Goal: Transaction & Acquisition: Purchase product/service

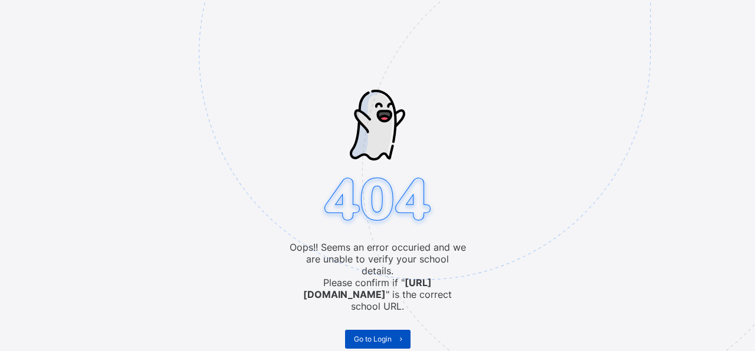
click at [384, 334] on span "Go to Login" at bounding box center [373, 338] width 38 height 9
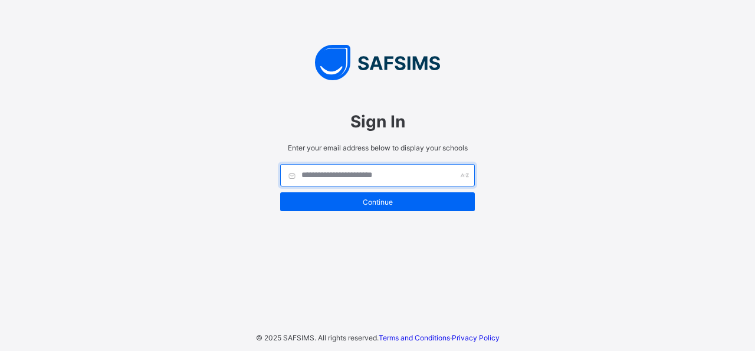
click at [314, 173] on input "text" at bounding box center [377, 175] width 195 height 22
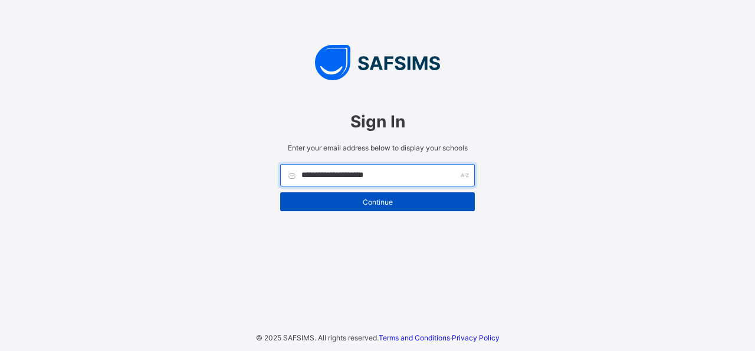
type input "**********"
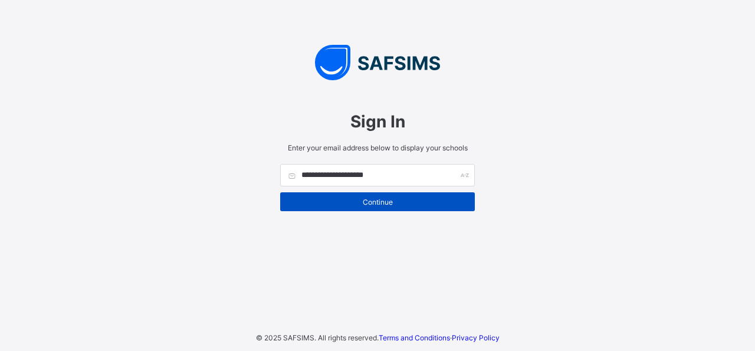
click at [386, 200] on span "Continue" at bounding box center [377, 202] width 177 height 9
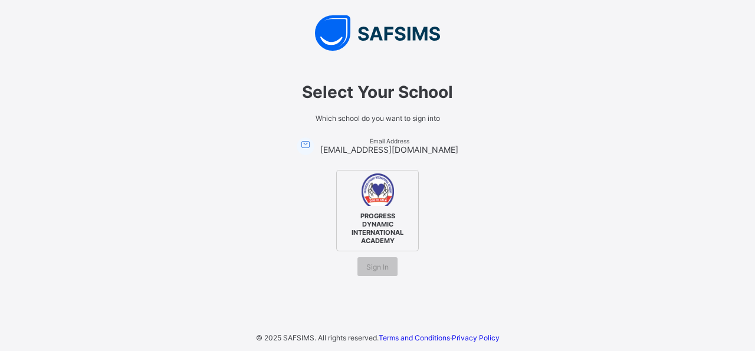
click at [376, 216] on span "PROGRESS DYNAMIC INTERNATIONAL ACADEMY" at bounding box center [377, 228] width 72 height 39
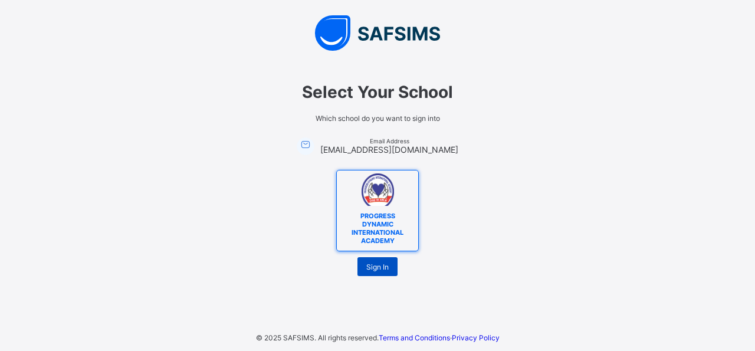
click at [374, 263] on span "Sign In" at bounding box center [377, 266] width 22 height 9
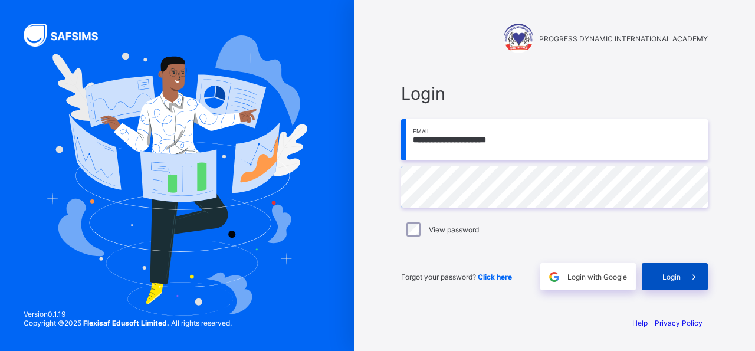
click at [672, 274] on span "Login" at bounding box center [671, 276] width 18 height 9
click at [499, 277] on span "Click here" at bounding box center [495, 276] width 34 height 9
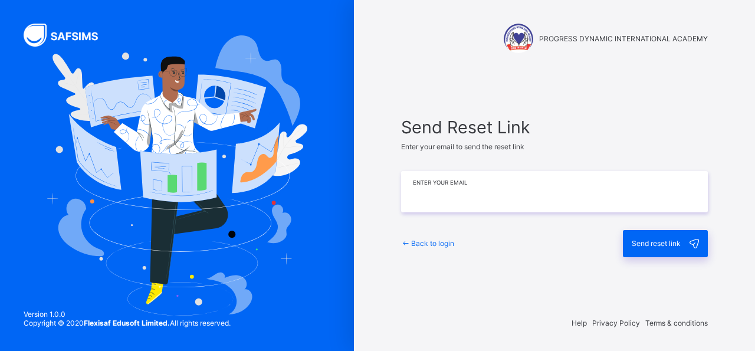
click at [444, 196] on input "email" at bounding box center [554, 191] width 307 height 41
type input "**********"
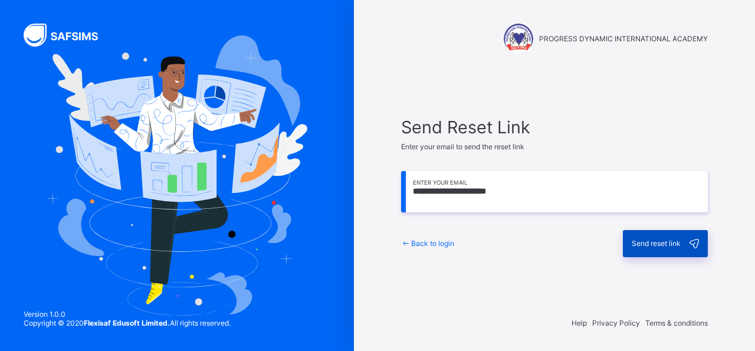
click at [652, 246] on span "Send reset link" at bounding box center [655, 243] width 49 height 9
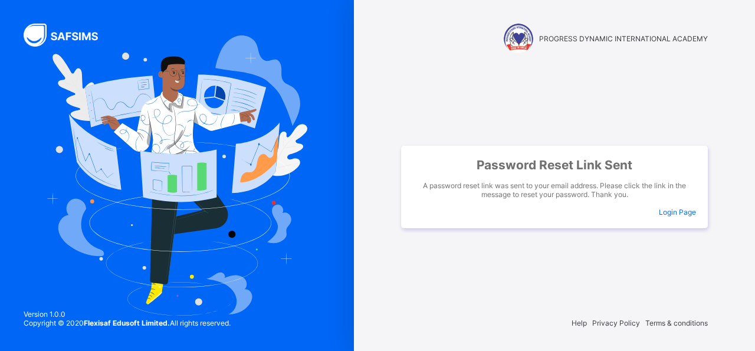
click at [640, 255] on div "Password Reset Link Sent A password reset link was sent to your email address. …" at bounding box center [554, 186] width 330 height 193
click at [655, 247] on div "Password Reset Link Sent A password reset link was sent to your email address. …" at bounding box center [554, 186] width 330 height 193
click at [671, 207] on div "Password Reset Link Sent A password reset link was sent to your email address. …" at bounding box center [554, 187] width 307 height 83
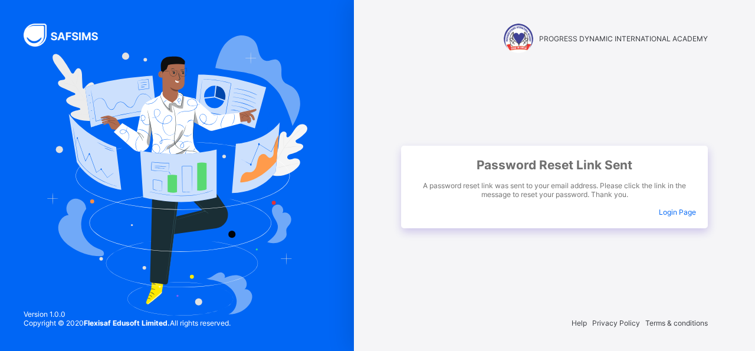
click at [669, 210] on span "Login Page" at bounding box center [677, 212] width 37 height 9
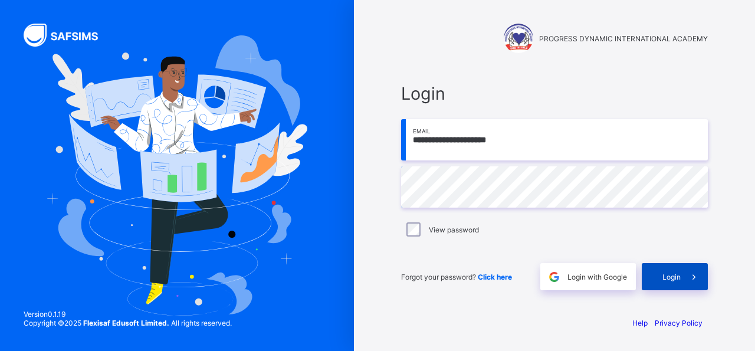
click at [660, 279] on div "Login" at bounding box center [675, 276] width 66 height 27
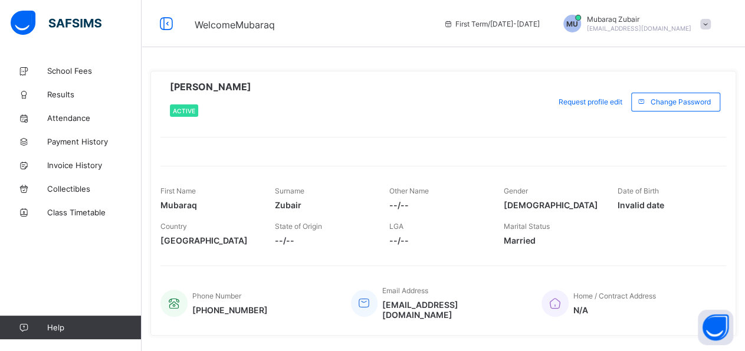
click at [285, 235] on span "--/--" at bounding box center [323, 240] width 97 height 10
click at [306, 224] on span "State of Origin" at bounding box center [298, 226] width 47 height 9
click at [279, 235] on span "--/--" at bounding box center [323, 240] width 97 height 10
click at [414, 195] on span at bounding box center [437, 197] width 97 height 5
click at [404, 241] on span "--/--" at bounding box center [437, 240] width 97 height 10
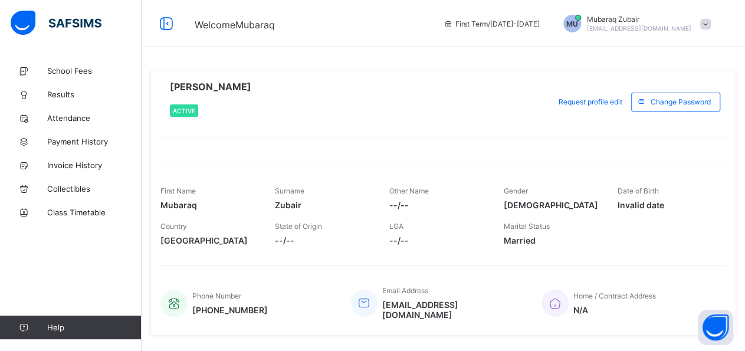
scroll to position [21, 0]
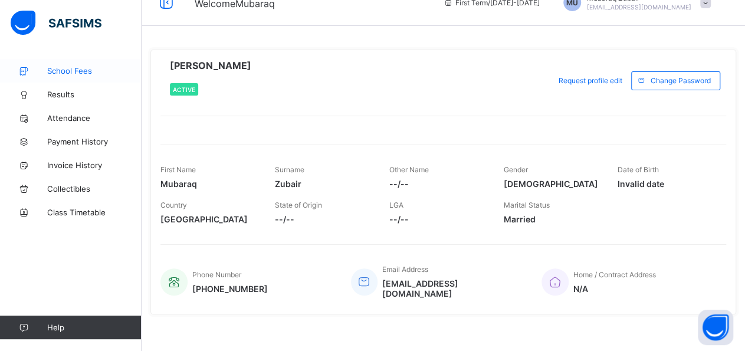
click at [69, 74] on span "School Fees" at bounding box center [94, 70] width 94 height 9
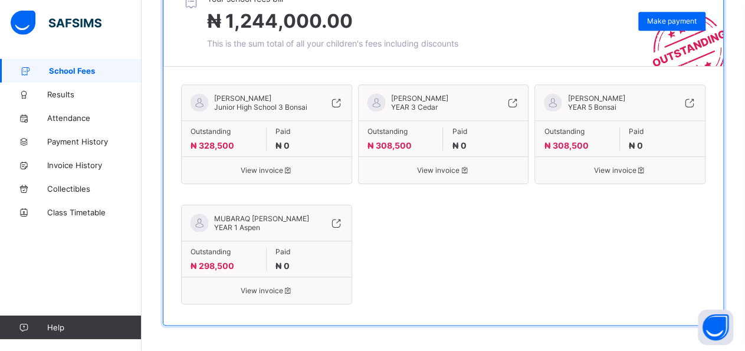
scroll to position [285, 0]
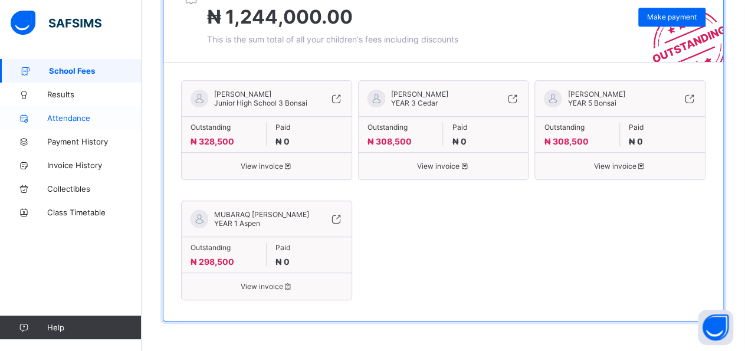
click at [73, 113] on link "Attendance" at bounding box center [71, 118] width 142 height 24
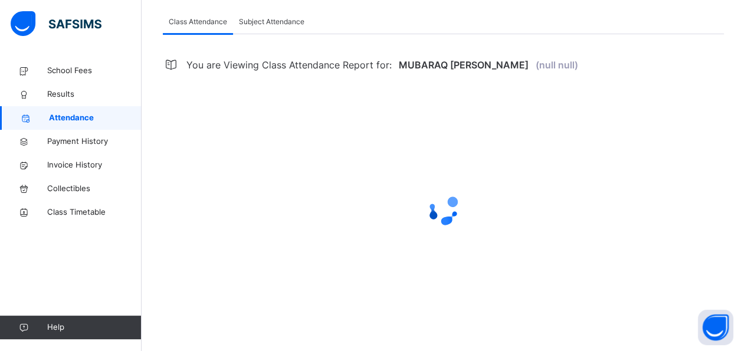
scroll to position [143, 0]
select select "****"
select select "*"
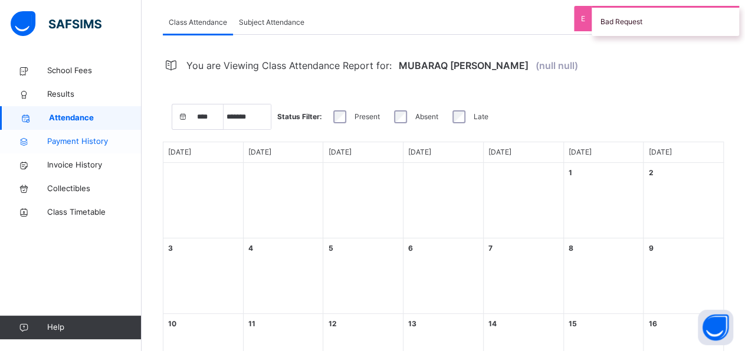
click at [74, 144] on span "Payment History" at bounding box center [94, 142] width 94 height 12
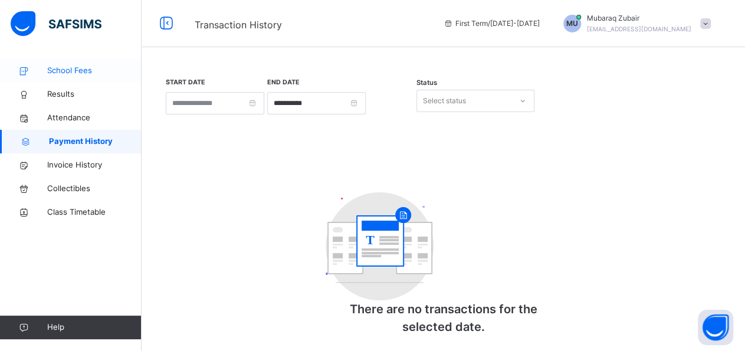
click at [75, 71] on span "School Fees" at bounding box center [94, 71] width 94 height 12
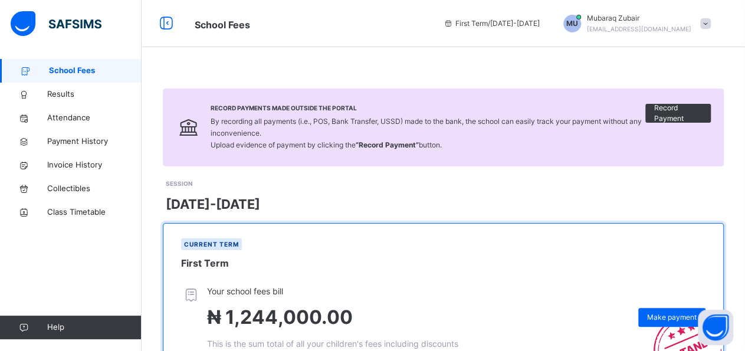
click at [711, 18] on div "MU [PERSON_NAME] [EMAIL_ADDRESS][DOMAIN_NAME]" at bounding box center [633, 23] width 165 height 21
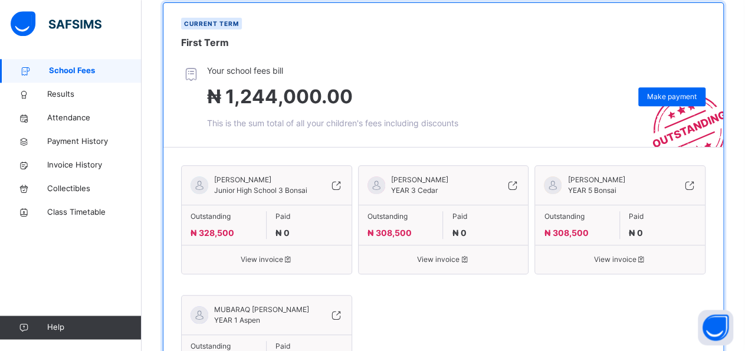
scroll to position [245, 0]
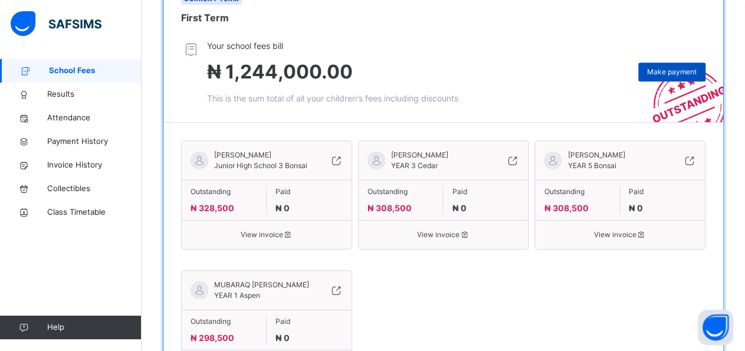
click at [682, 71] on span "Make payment" at bounding box center [672, 72] width 50 height 11
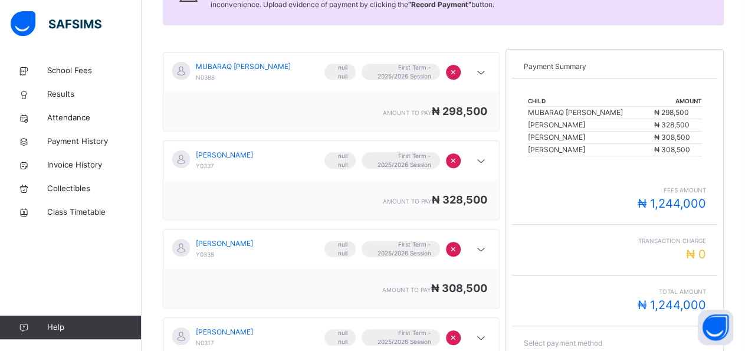
scroll to position [154, 0]
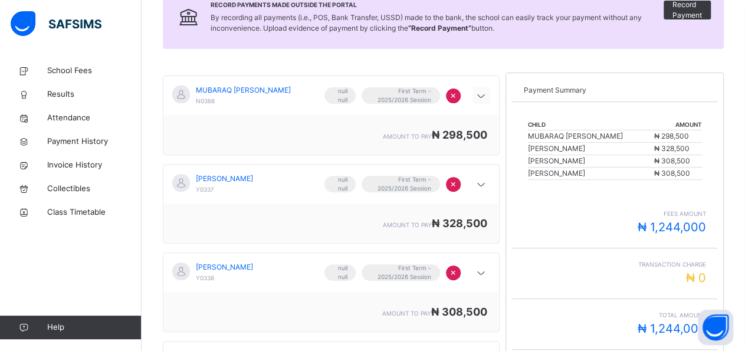
click at [487, 93] on icon at bounding box center [481, 96] width 14 height 15
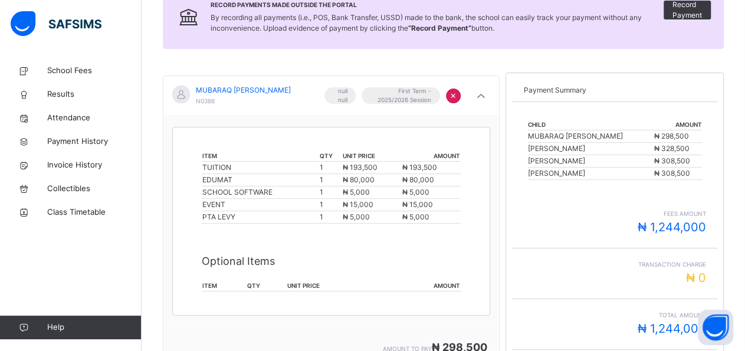
click at [434, 253] on p "Optional Items" at bounding box center [331, 261] width 259 height 16
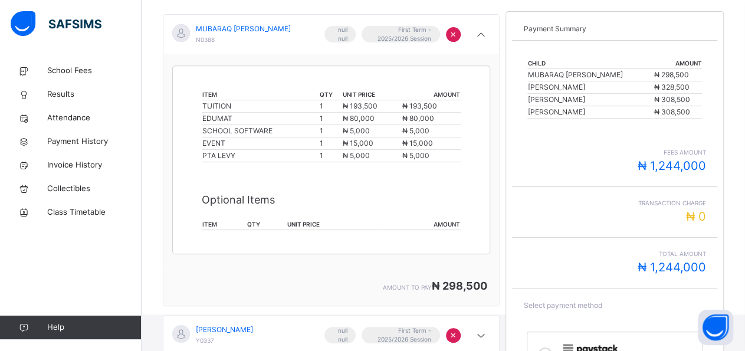
scroll to position [246, 0]
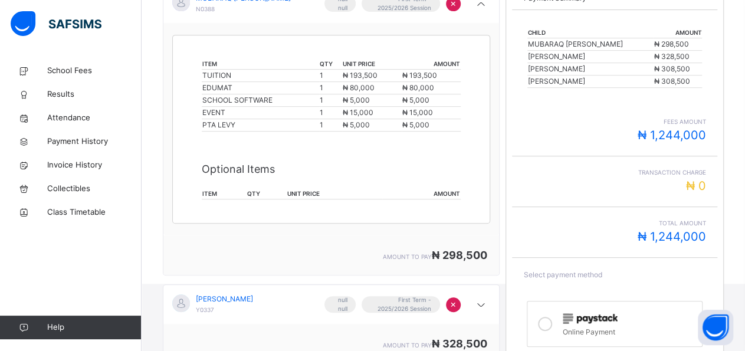
click at [231, 166] on p "Optional Items" at bounding box center [331, 169] width 259 height 16
click at [292, 174] on p "Optional Items" at bounding box center [331, 169] width 259 height 16
click at [212, 198] on div "Optional Items item qty unit price amount" at bounding box center [331, 180] width 259 height 62
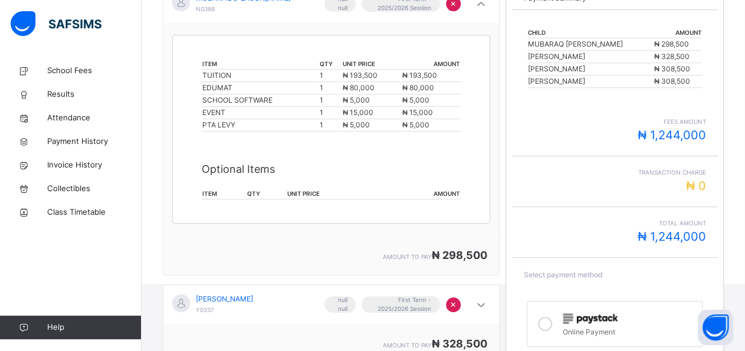
click at [212, 195] on th "item" at bounding box center [224, 194] width 45 height 11
click at [257, 189] on th "qty" at bounding box center [266, 194] width 40 height 11
click at [297, 190] on th "unit price" at bounding box center [334, 194] width 95 height 11
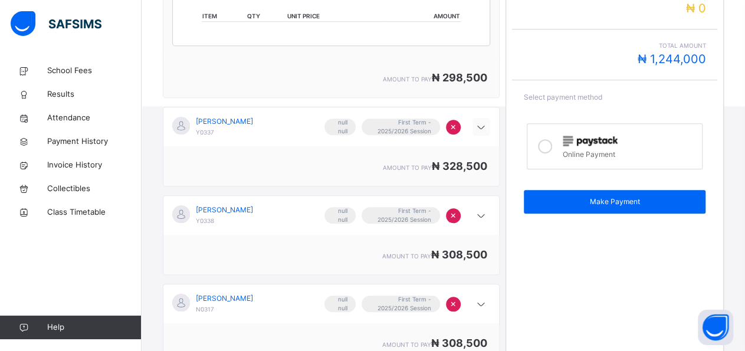
scroll to position [441, 0]
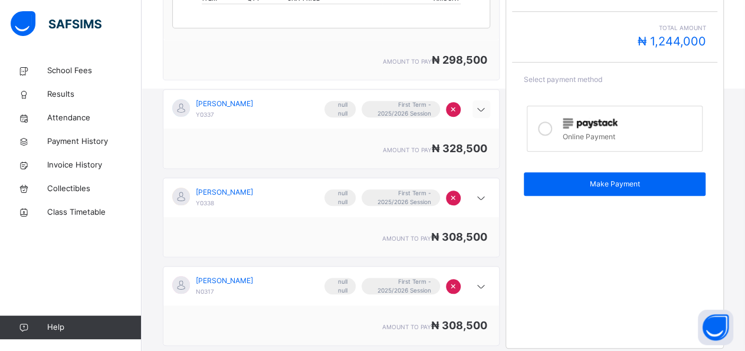
click at [488, 106] on icon at bounding box center [481, 110] width 14 height 15
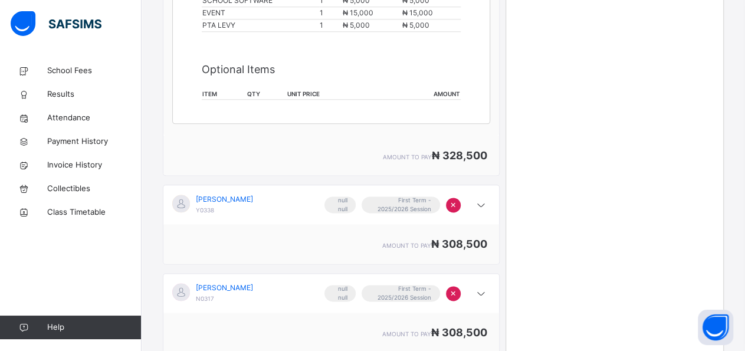
scroll to position [651, 0]
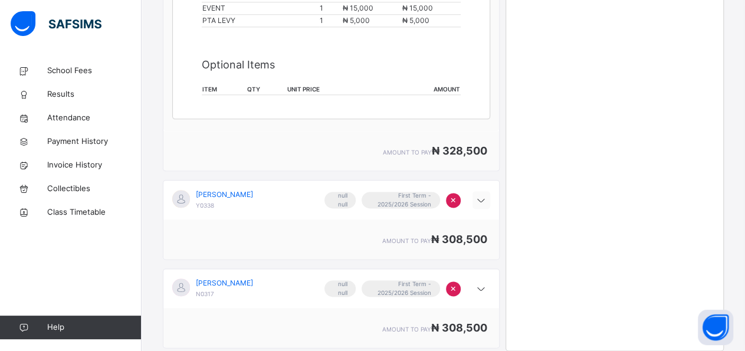
click at [488, 201] on icon at bounding box center [481, 200] width 14 height 15
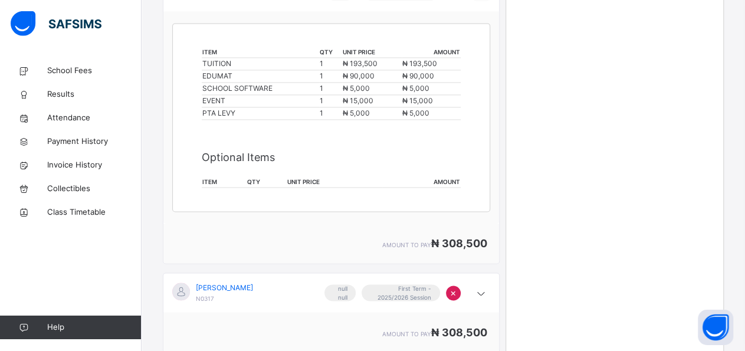
scroll to position [862, 0]
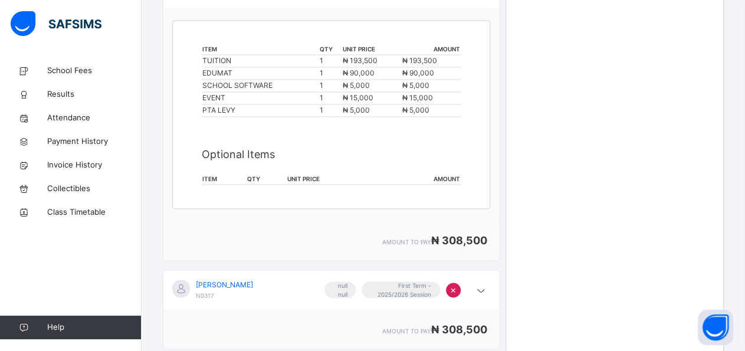
click at [245, 281] on span "[PERSON_NAME]" at bounding box center [224, 284] width 57 height 11
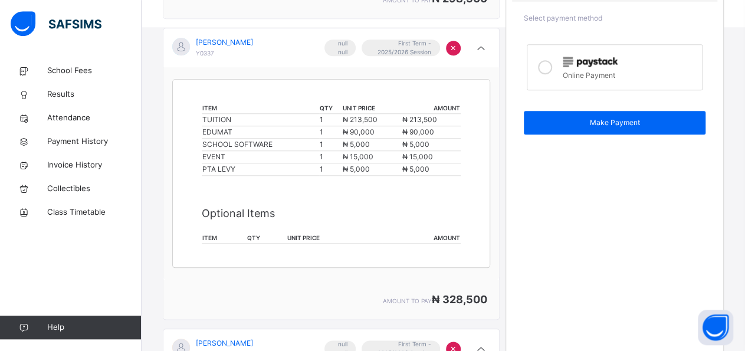
scroll to position [493, 0]
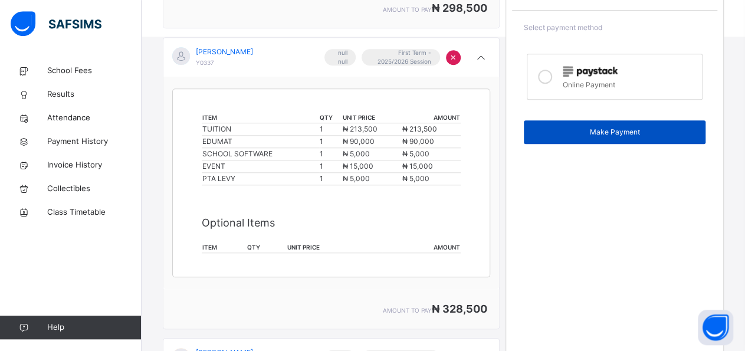
click at [642, 129] on span "Make Payment" at bounding box center [614, 132] width 165 height 11
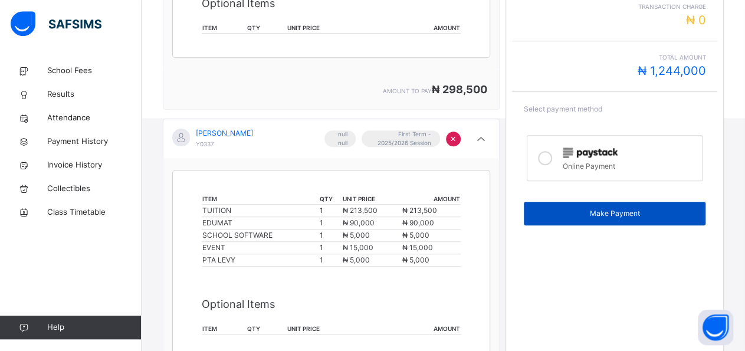
scroll to position [410, 0]
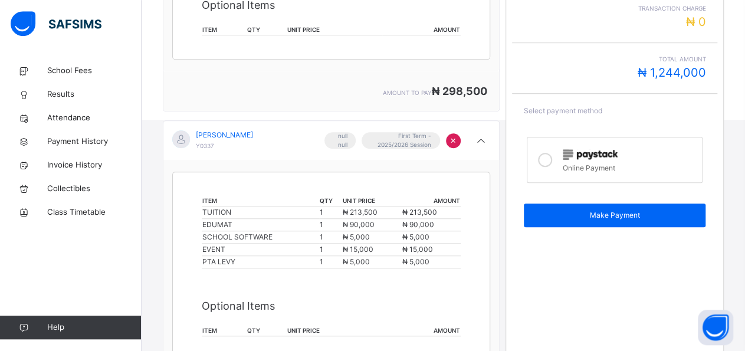
click at [550, 157] on icon at bounding box center [545, 160] width 14 height 14
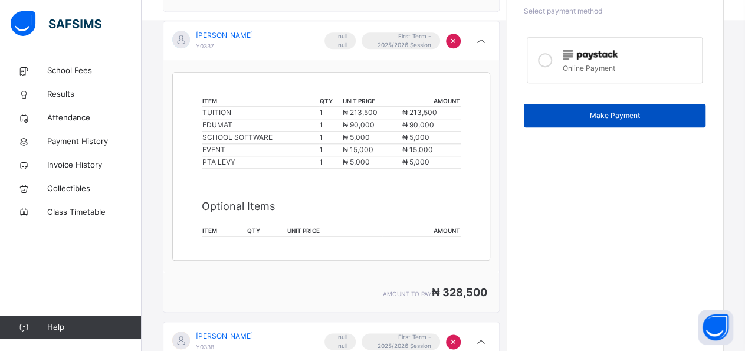
scroll to position [509, 0]
click at [632, 114] on span "Make Payment" at bounding box center [614, 115] width 165 height 11
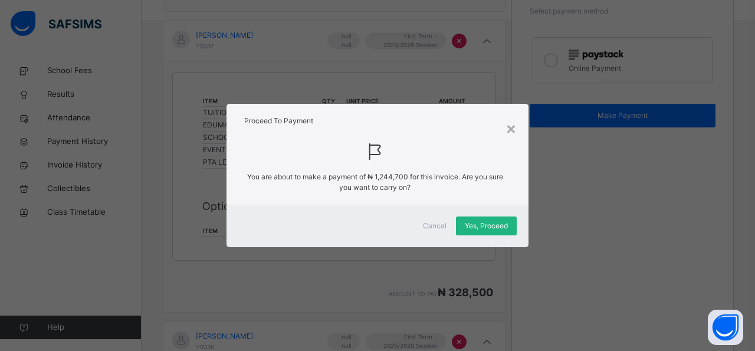
click at [473, 226] on span "Yes, Proceed" at bounding box center [486, 226] width 43 height 11
click at [489, 226] on div "Yes, Proceed" at bounding box center [486, 225] width 61 height 19
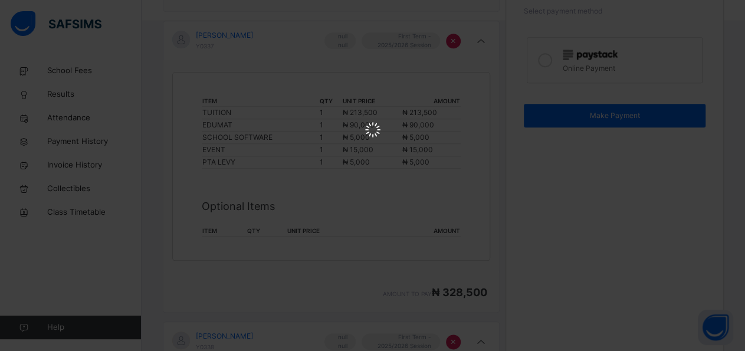
scroll to position [0, 0]
click at [591, 239] on iframe at bounding box center [372, 175] width 745 height 351
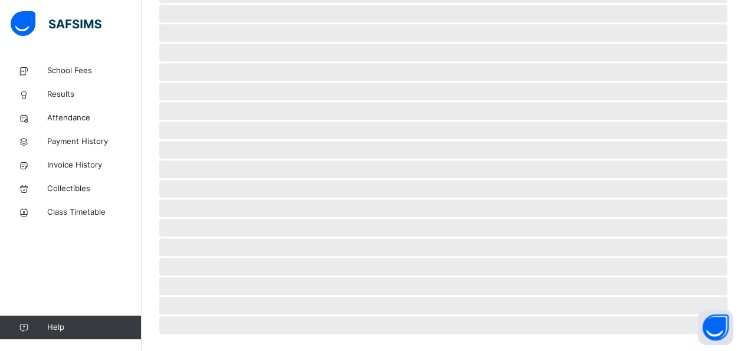
scroll to position [97, 0]
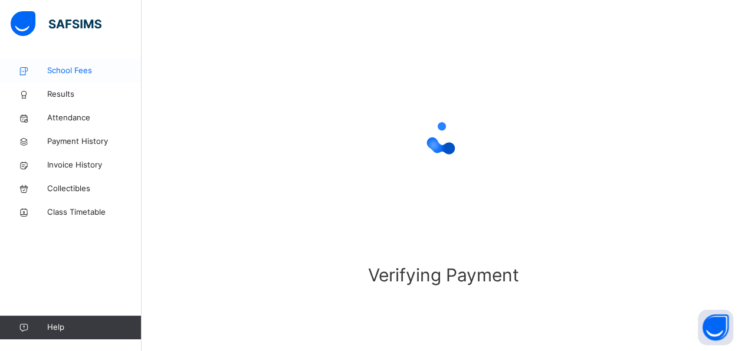
click at [75, 69] on span "School Fees" at bounding box center [94, 71] width 94 height 12
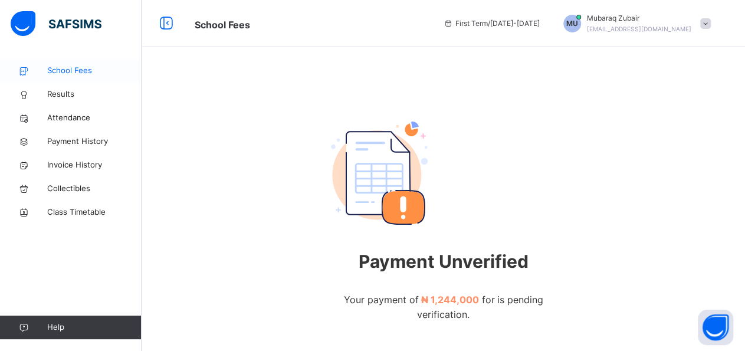
click at [75, 69] on span "School Fees" at bounding box center [94, 71] width 94 height 12
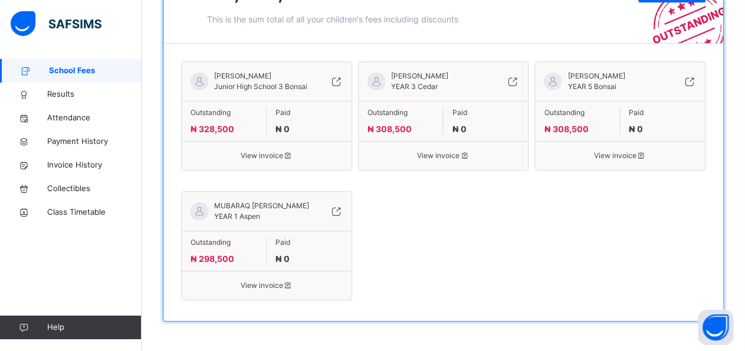
scroll to position [333, 0]
